Goal: Information Seeking & Learning: Check status

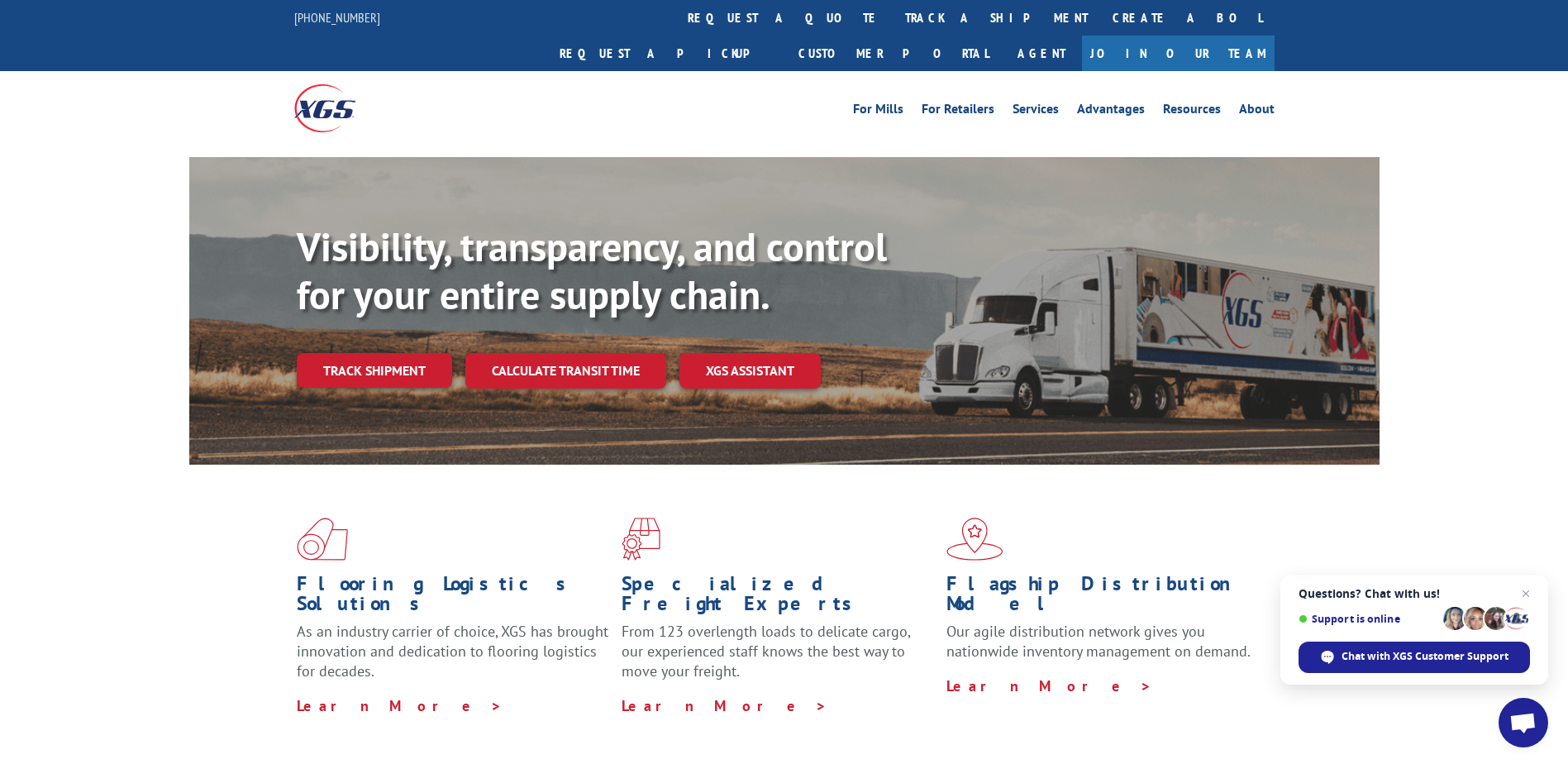
click at [893, 26] on link "track a shipment" at bounding box center [996, 18] width 208 height 36
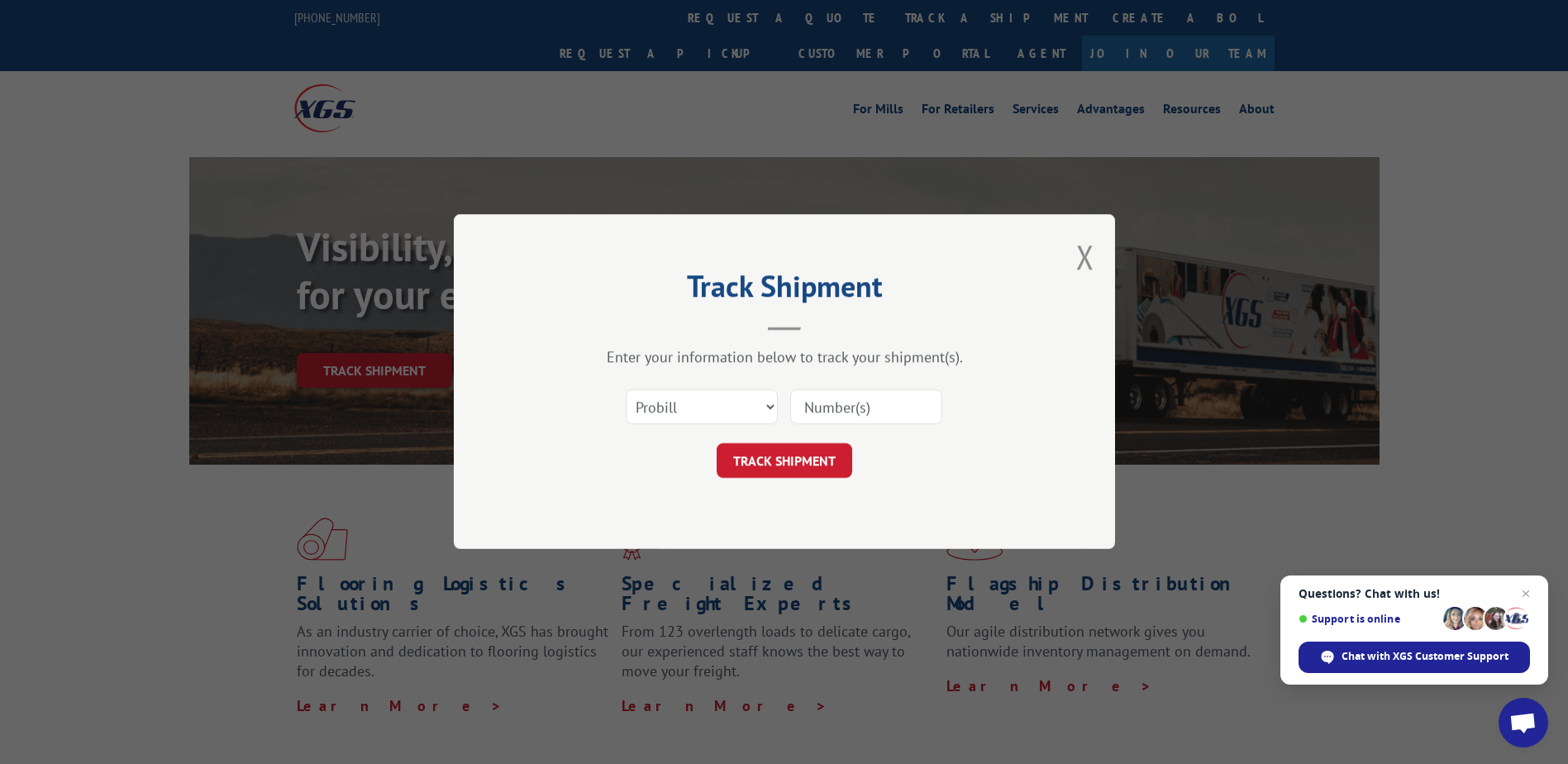
click at [837, 402] on input at bounding box center [866, 408] width 152 height 35
type input "17601430"
click button "TRACK SHIPMENT" at bounding box center [784, 461] width 136 height 35
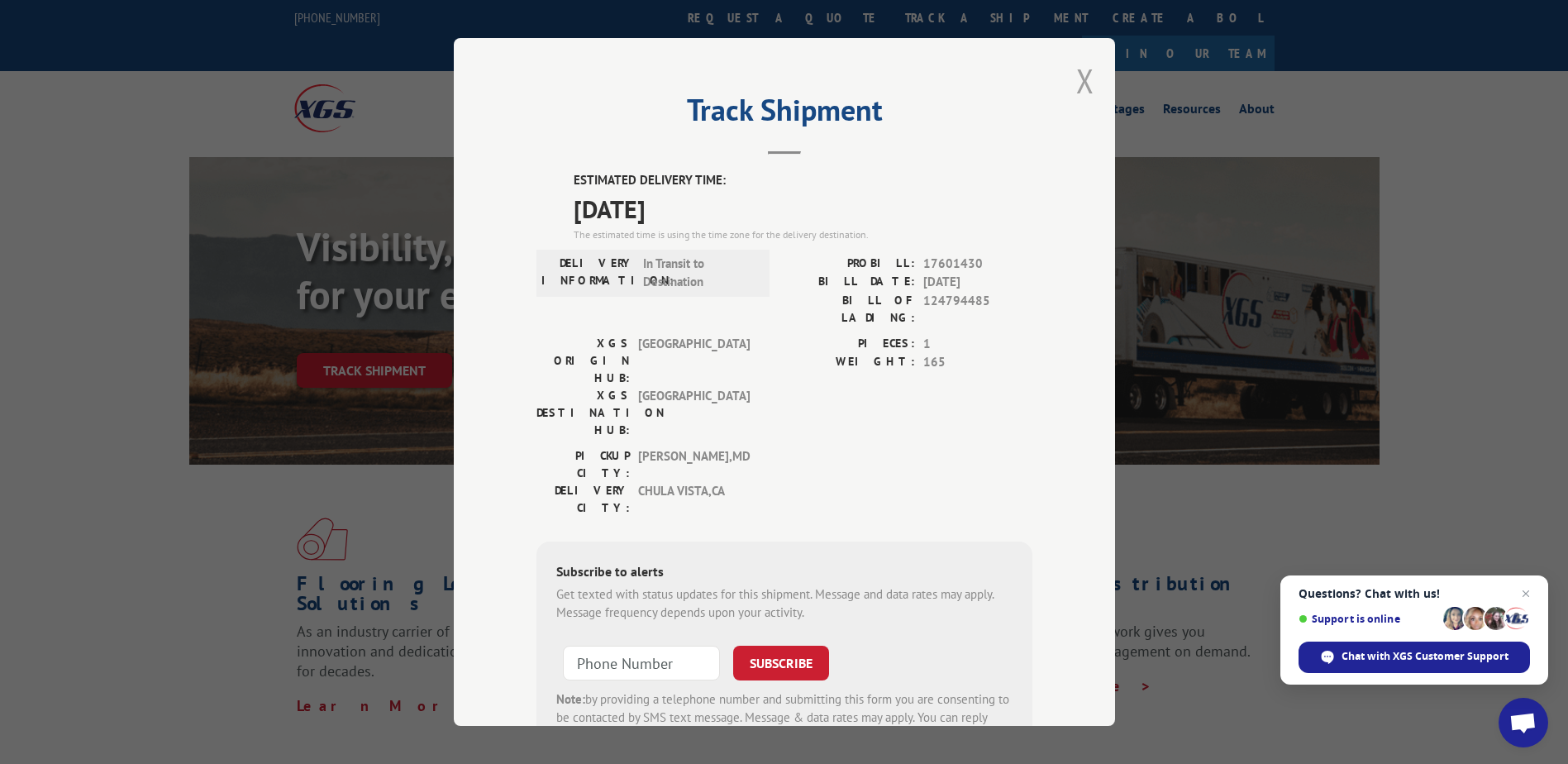
click at [1082, 81] on button "Close modal" at bounding box center [1086, 80] width 18 height 43
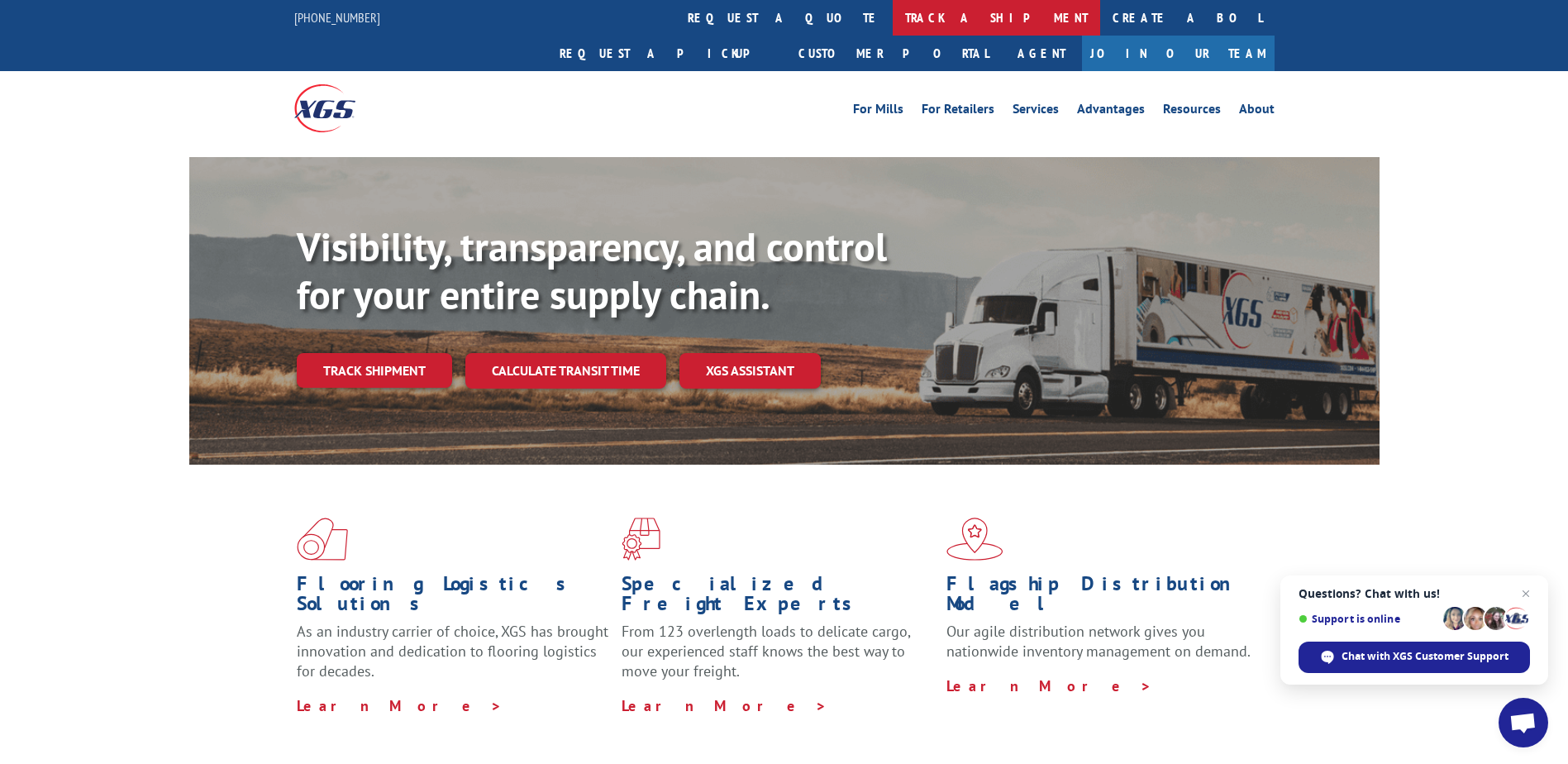
click at [893, 18] on link "track a shipment" at bounding box center [996, 18] width 208 height 36
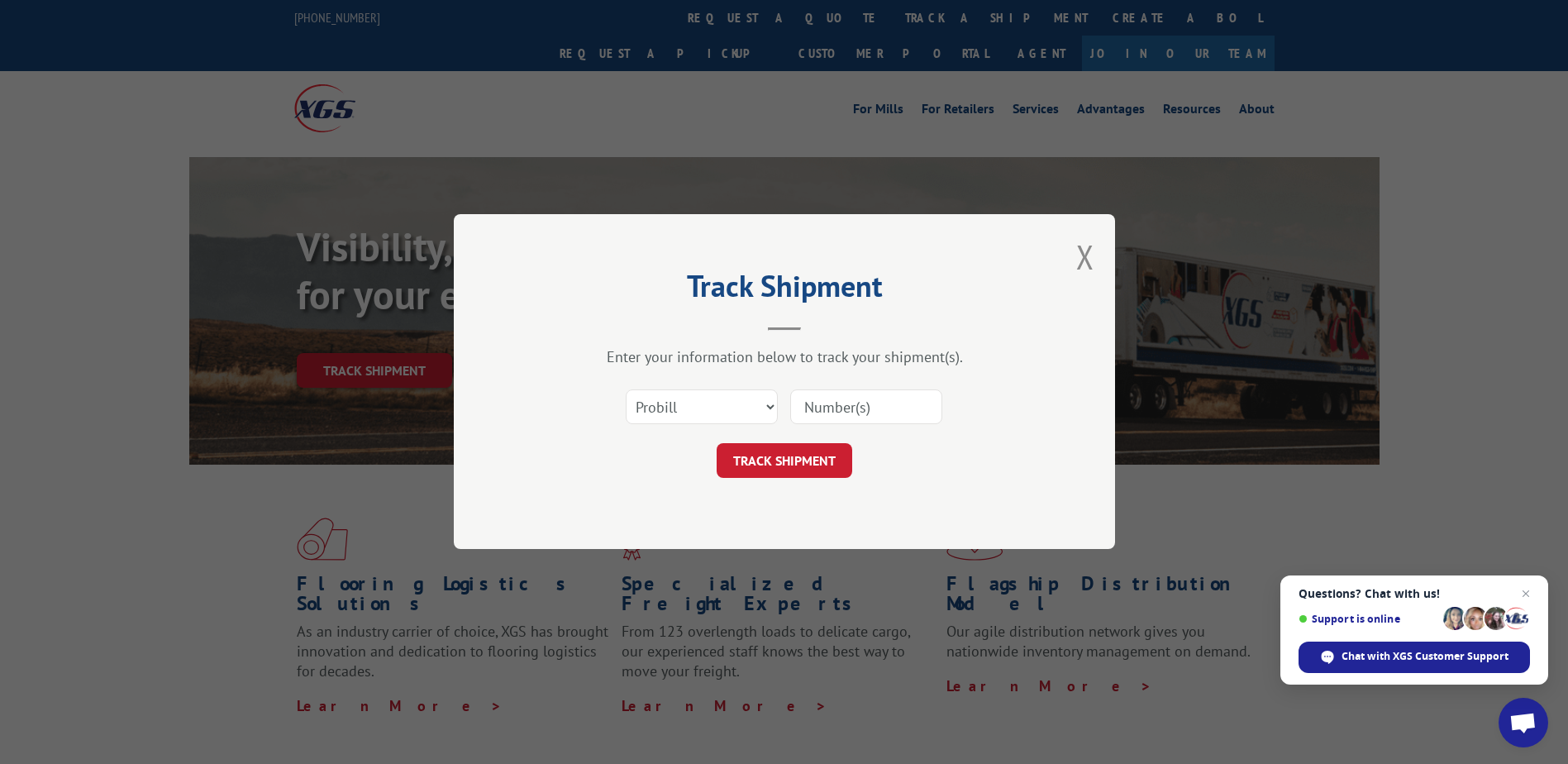
click at [842, 407] on input at bounding box center [866, 408] width 152 height 35
type input "17594424"
click at [785, 467] on button "TRACK SHIPMENT" at bounding box center [784, 461] width 136 height 35
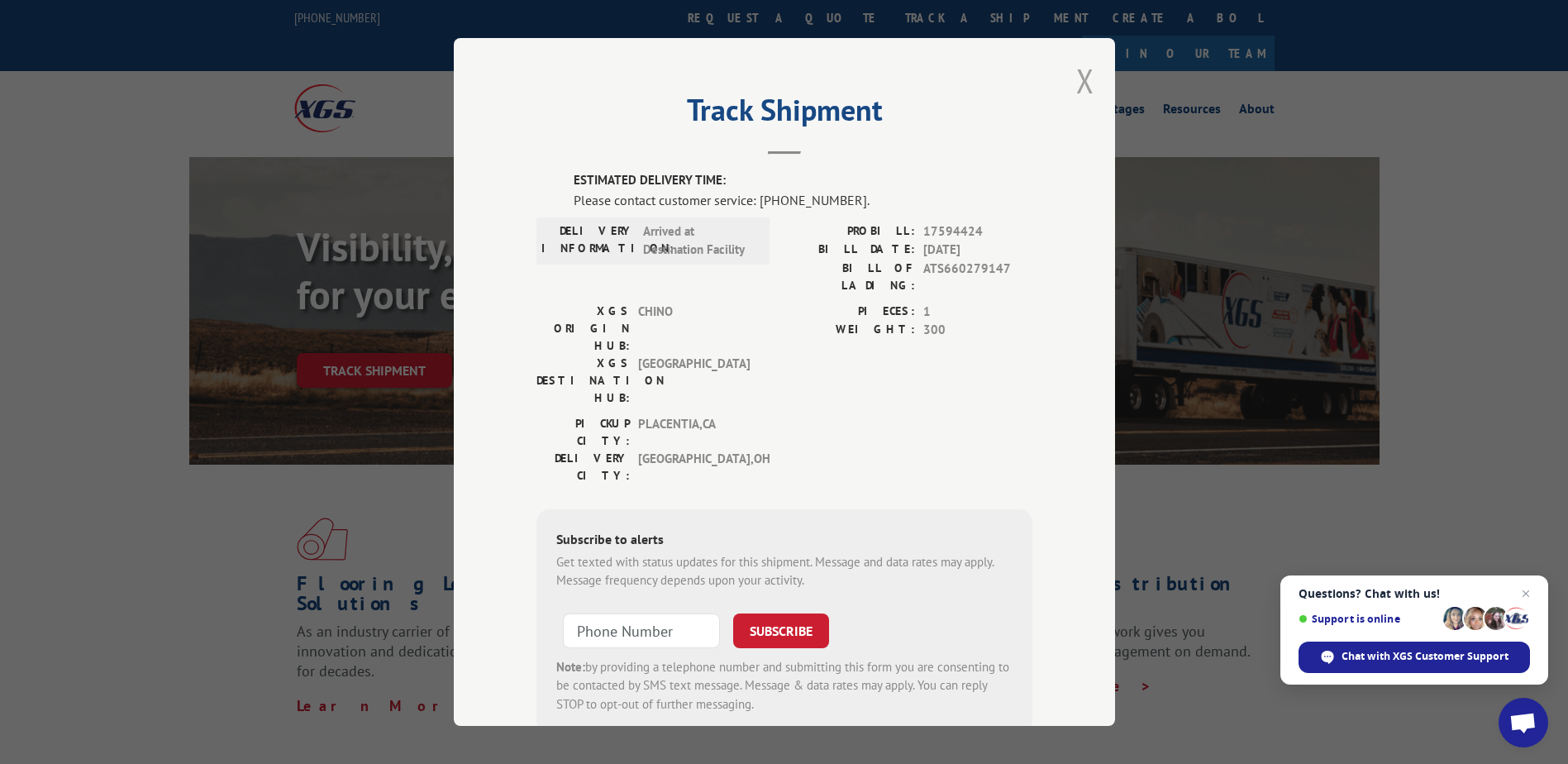
click at [1080, 73] on button "Close modal" at bounding box center [1086, 80] width 18 height 43
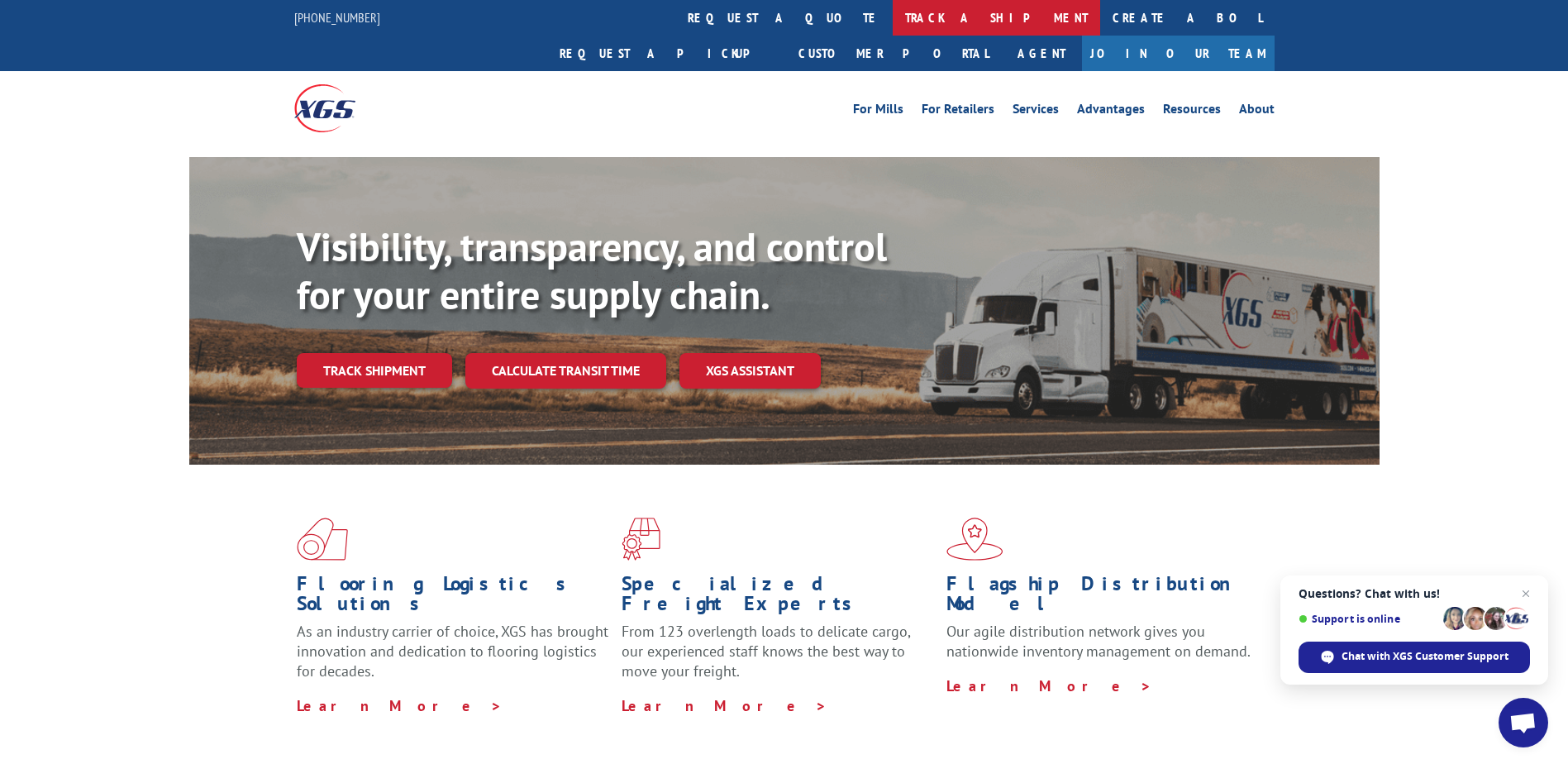
click at [893, 23] on link "track a shipment" at bounding box center [996, 18] width 208 height 36
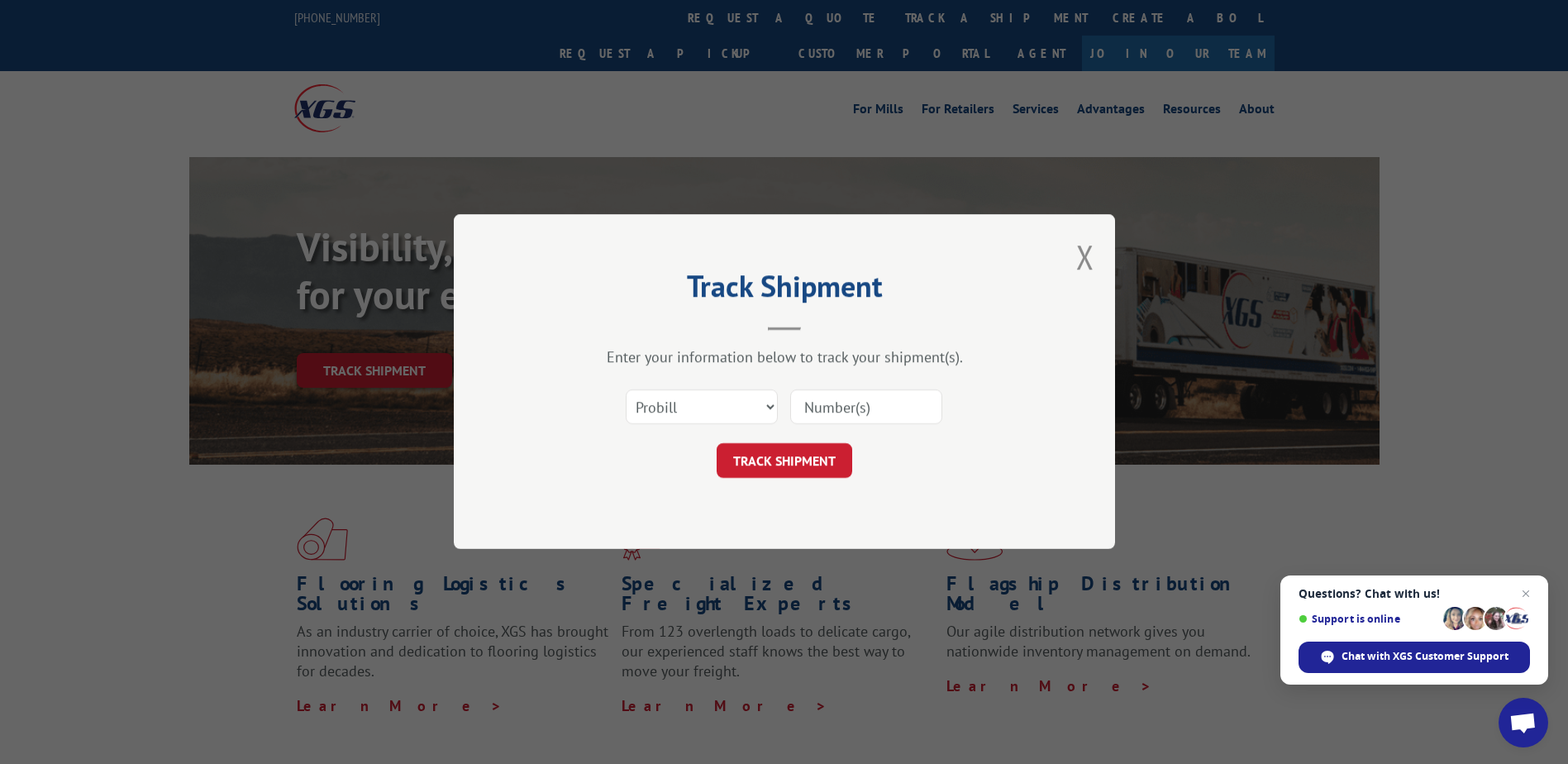
click at [850, 401] on input at bounding box center [866, 408] width 152 height 35
type input "17597686"
click button "TRACK SHIPMENT" at bounding box center [784, 461] width 136 height 35
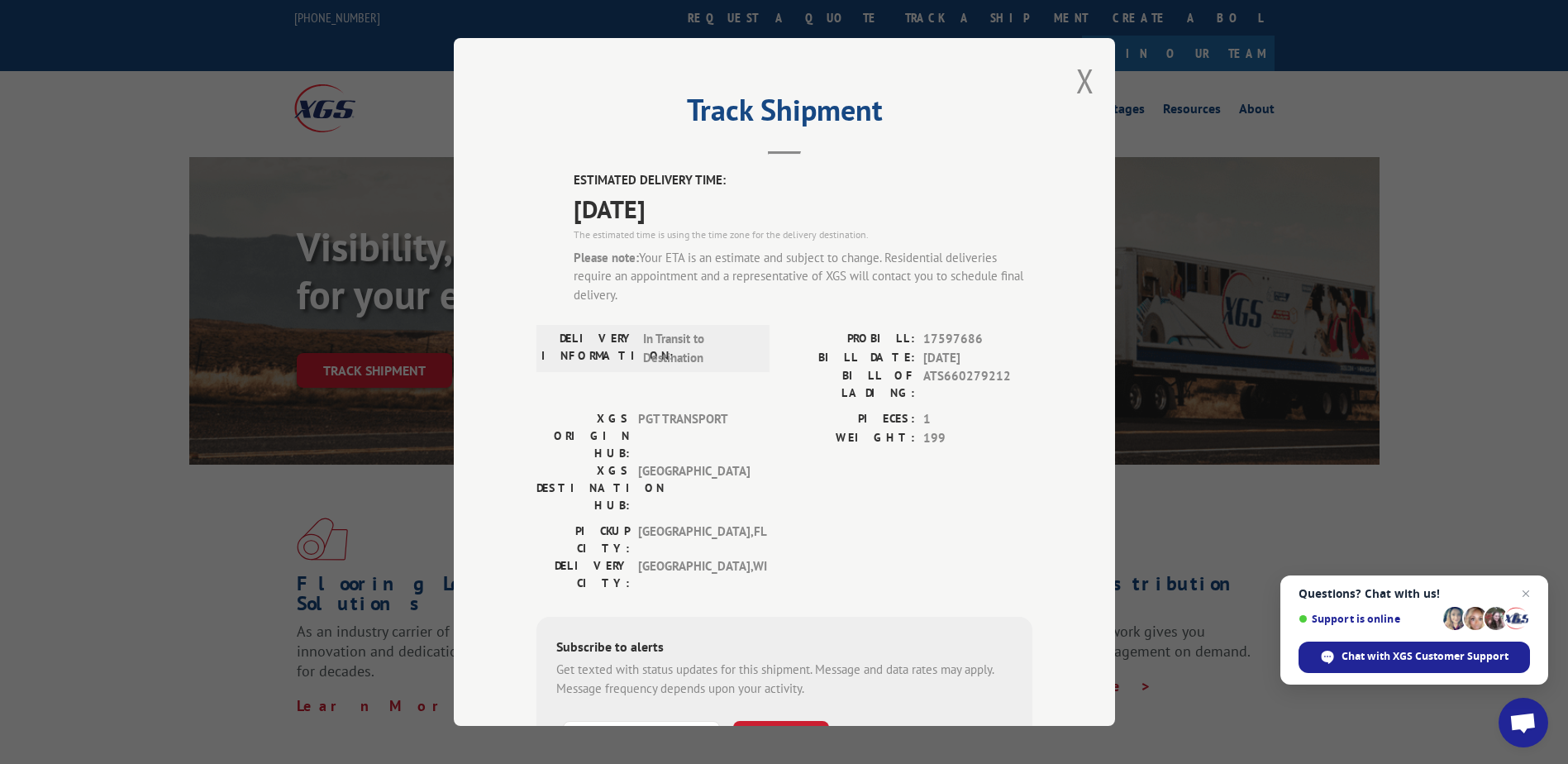
drag, startPoint x: 1075, startPoint y: 83, endPoint x: 1045, endPoint y: 75, distance: 31.0
click at [1066, 82] on div "Track Shipment ESTIMATED DELIVERY TIME: [DATE] The estimated time is using the …" at bounding box center [784, 381] width 661 height 687
click at [1083, 78] on button "Close modal" at bounding box center [1086, 80] width 18 height 43
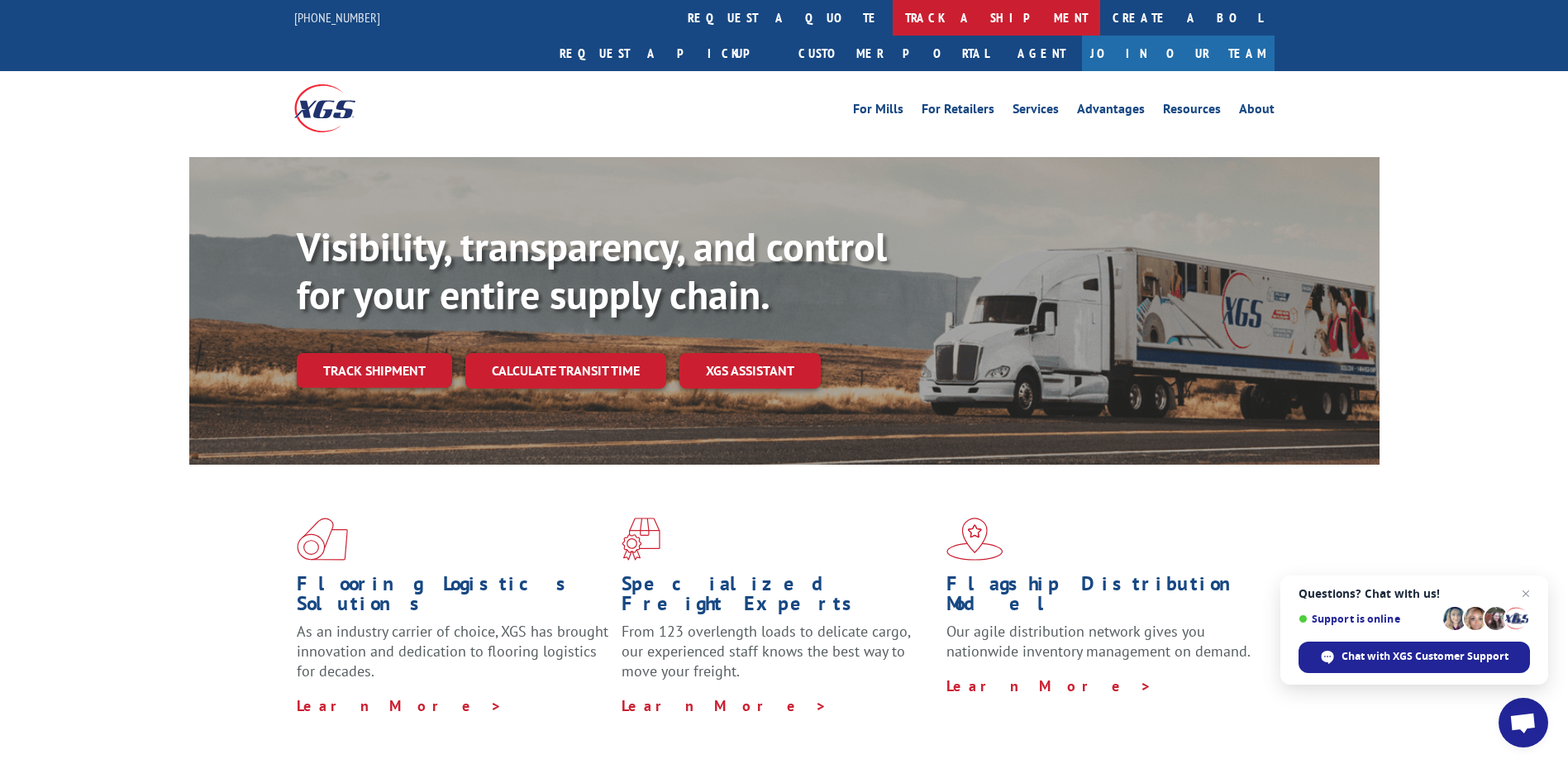
click at [893, 25] on link "track a shipment" at bounding box center [996, 18] width 208 height 36
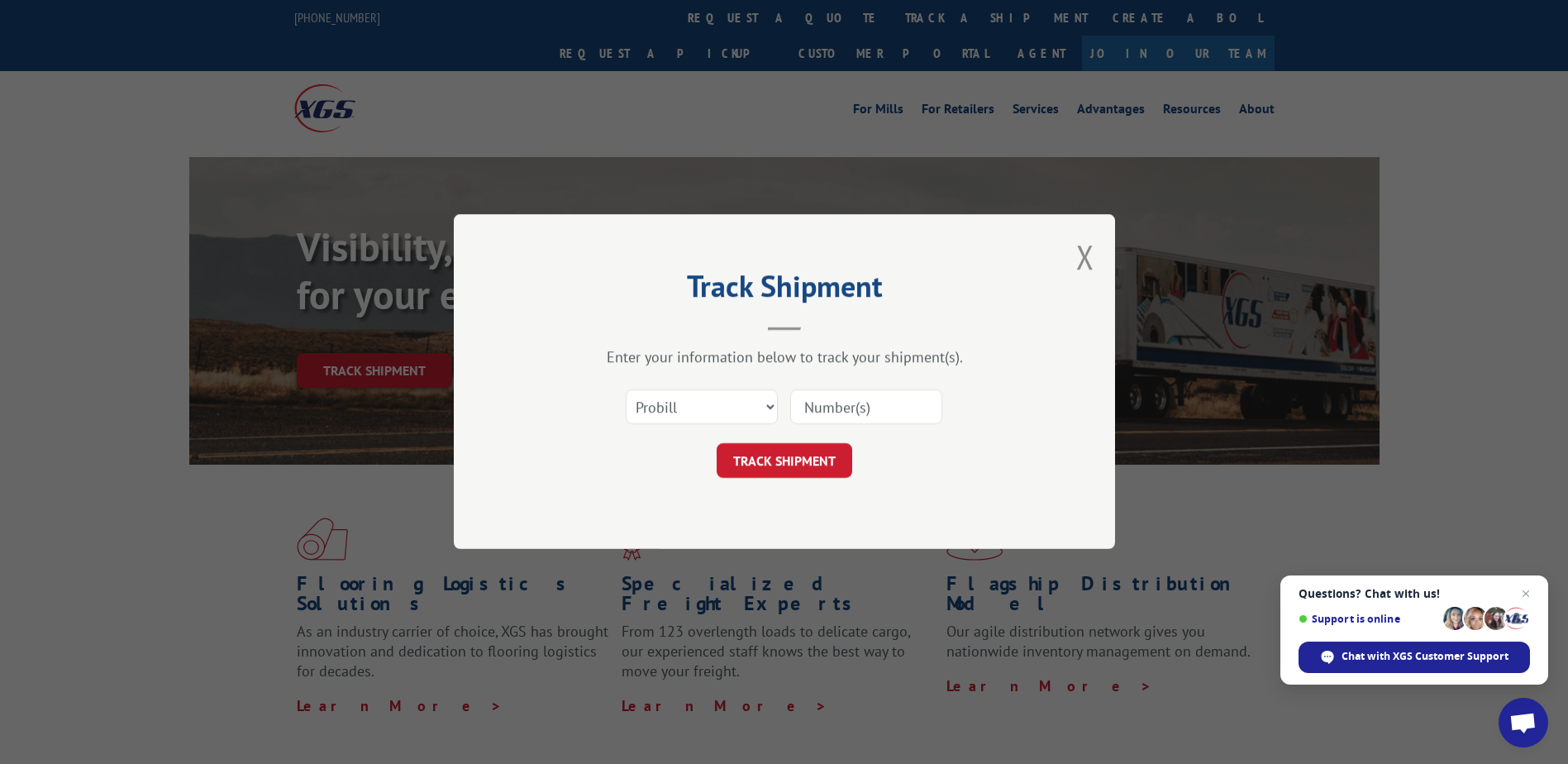
click at [855, 406] on input at bounding box center [866, 408] width 152 height 35
type input "17590461"
click button "TRACK SHIPMENT" at bounding box center [784, 461] width 136 height 35
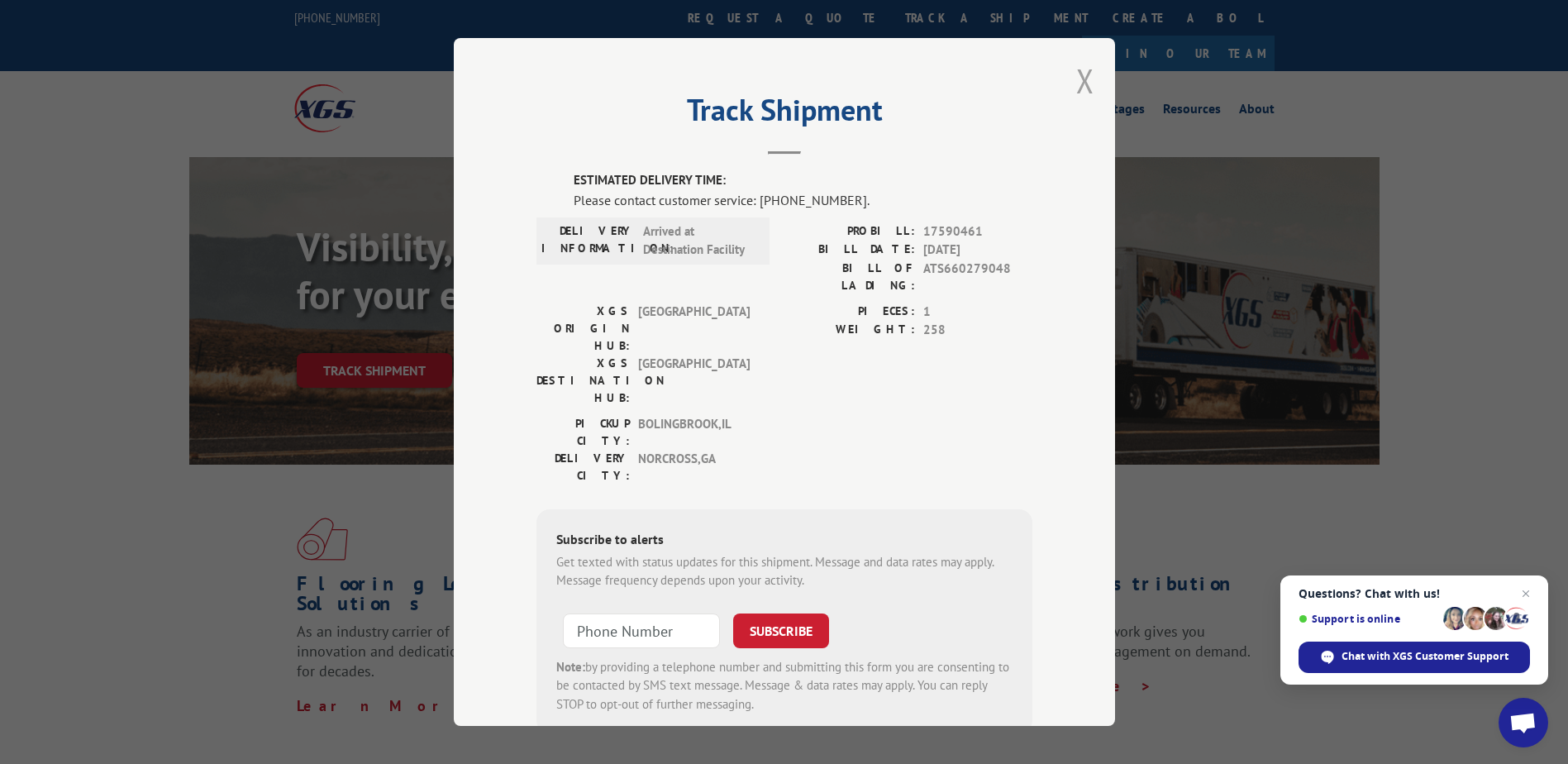
click at [1083, 77] on button "Close modal" at bounding box center [1086, 80] width 18 height 43
